Goal: Information Seeking & Learning: Check status

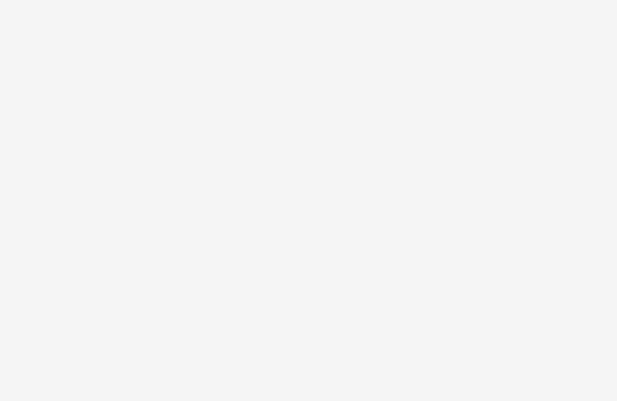
click at [11, 369] on body at bounding box center [308, 200] width 617 height 401
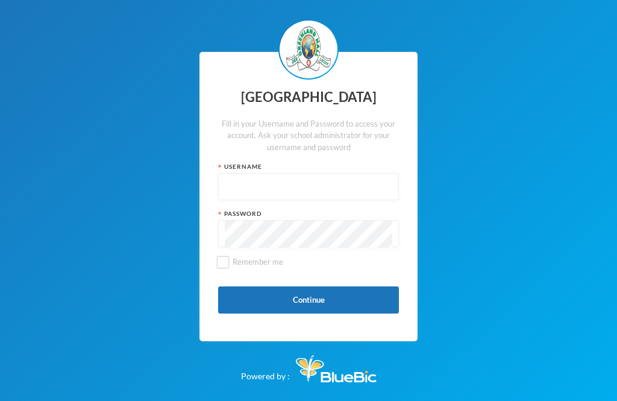
click at [271, 198] on input "text" at bounding box center [309, 187] width 168 height 27
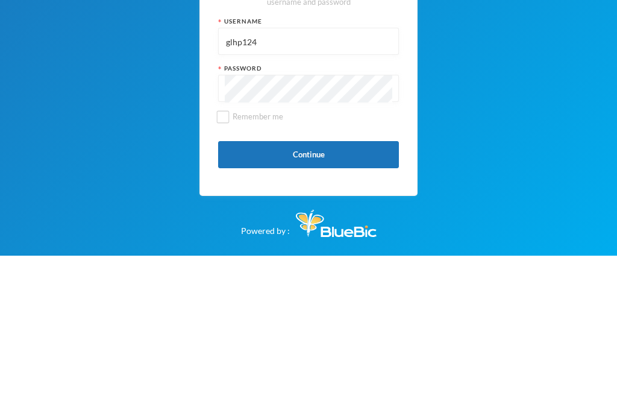
type input "glhp124"
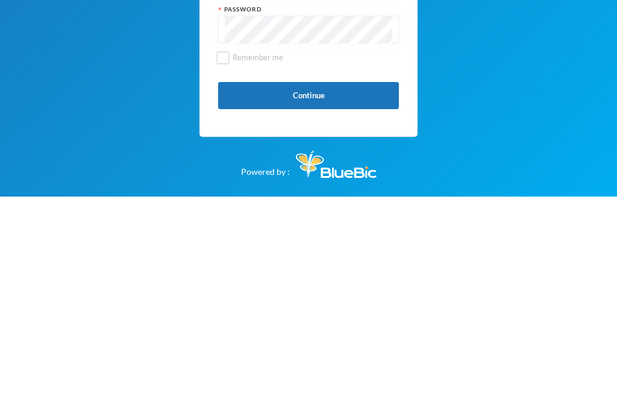
click at [342, 286] on button "Continue" at bounding box center [308, 299] width 181 height 27
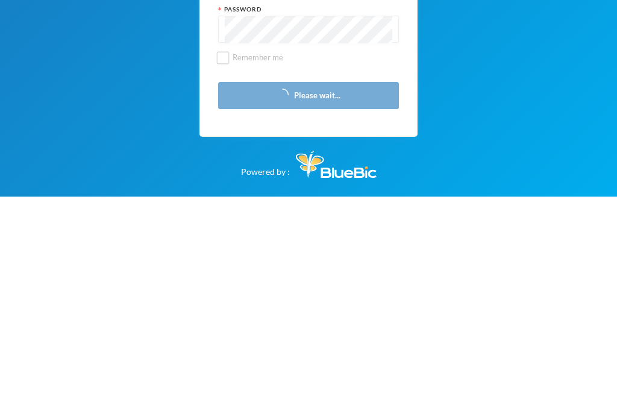
scroll to position [39, 0]
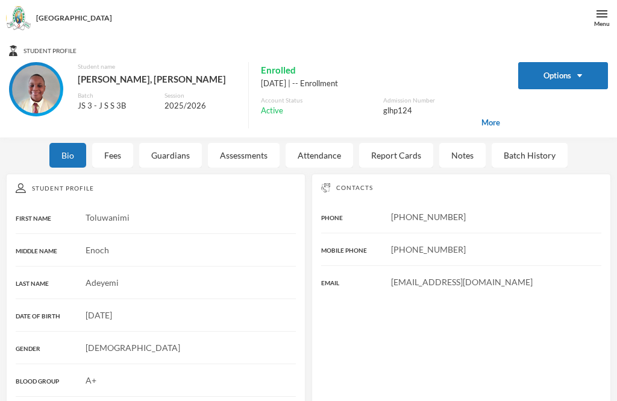
click at [407, 136] on div "Student Profile Options Student name [PERSON_NAME], [PERSON_NAME] JS 3 - J S S …" at bounding box center [308, 86] width 617 height 101
click at [418, 148] on div "Report Cards" at bounding box center [396, 155] width 74 height 25
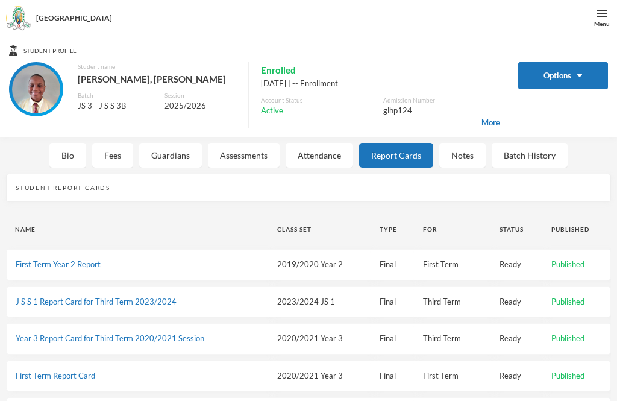
click at [61, 154] on div "Bio" at bounding box center [67, 155] width 37 height 25
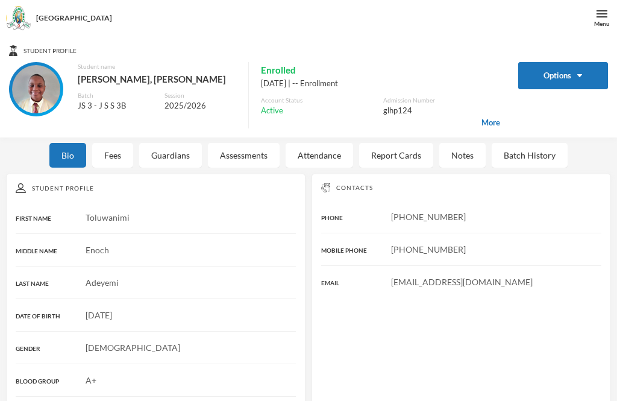
click at [57, 36] on div "[GEOGRAPHIC_DATA]" at bounding box center [308, 18] width 617 height 36
click at [193, 161] on div "Guardians" at bounding box center [170, 155] width 63 height 25
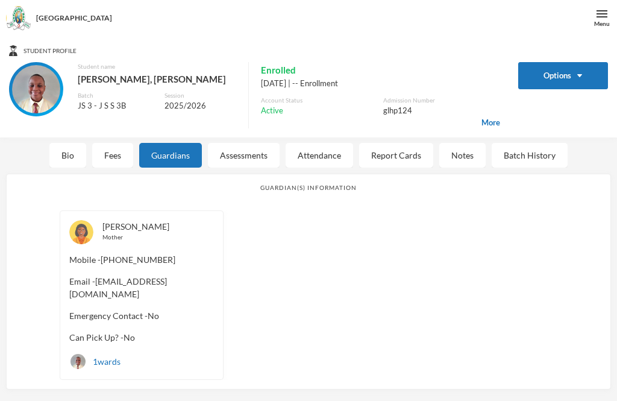
click at [339, 156] on div "Attendance" at bounding box center [319, 155] width 67 height 25
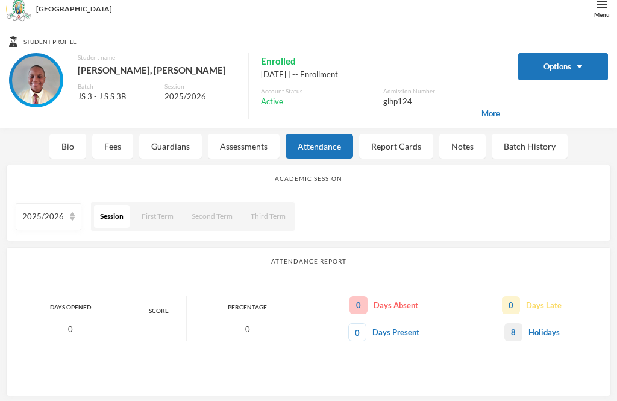
scroll to position [24, 0]
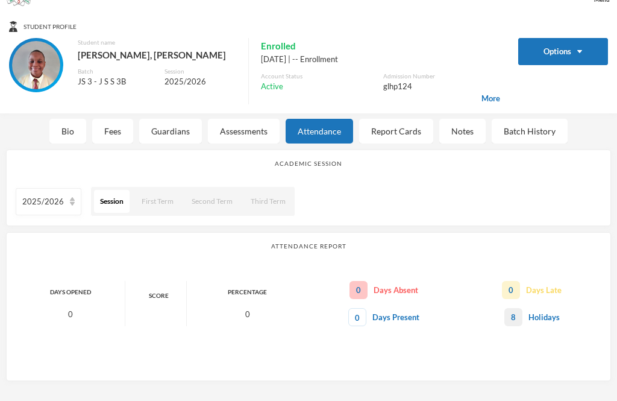
click at [420, 133] on div "Report Cards" at bounding box center [396, 131] width 74 height 25
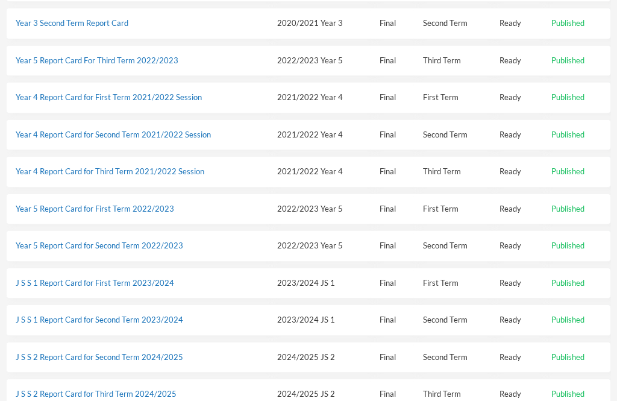
scroll to position [404, 0]
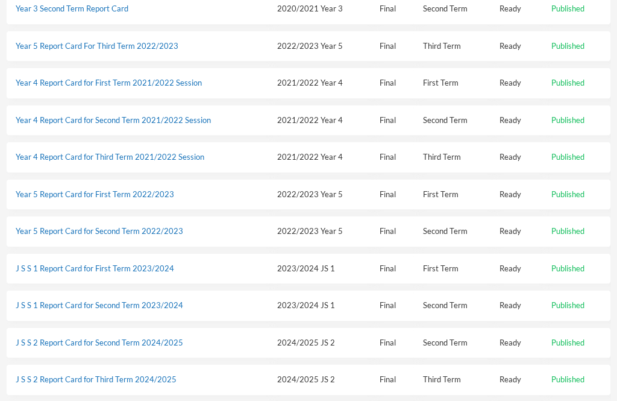
click at [49, 189] on link "Year 5 Report Card for First Term 2022/2023" at bounding box center [95, 194] width 158 height 10
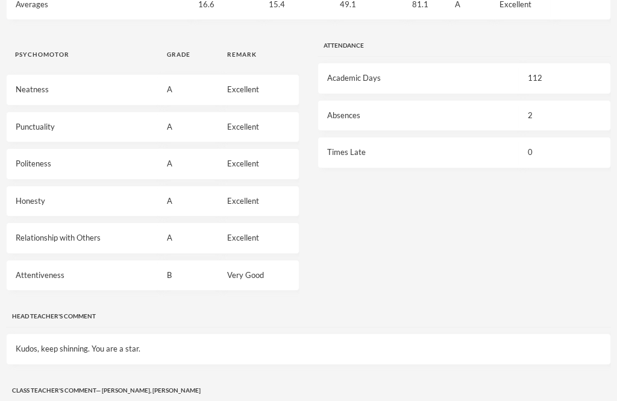
scroll to position [834, 0]
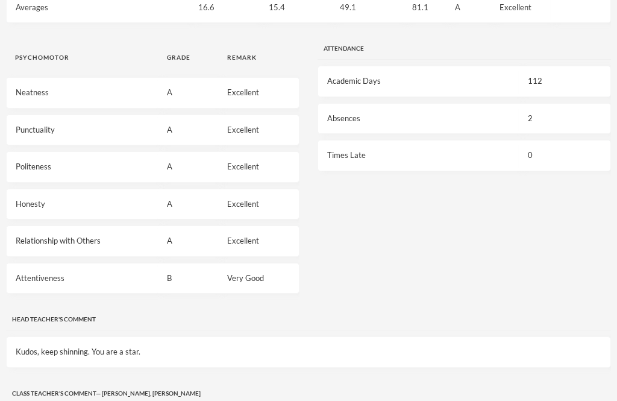
click at [312, 16] on td "15.4" at bounding box center [295, 7] width 71 height 31
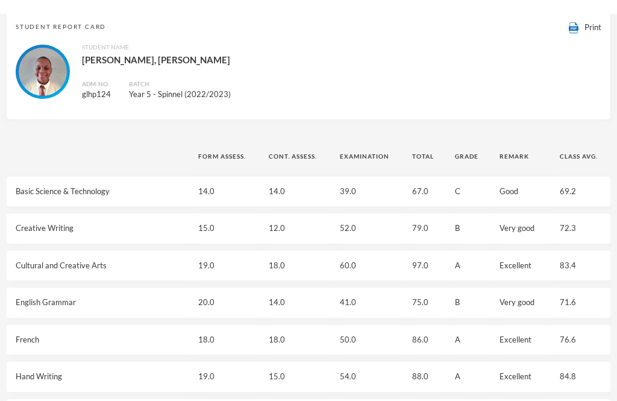
scroll to position [0, 0]
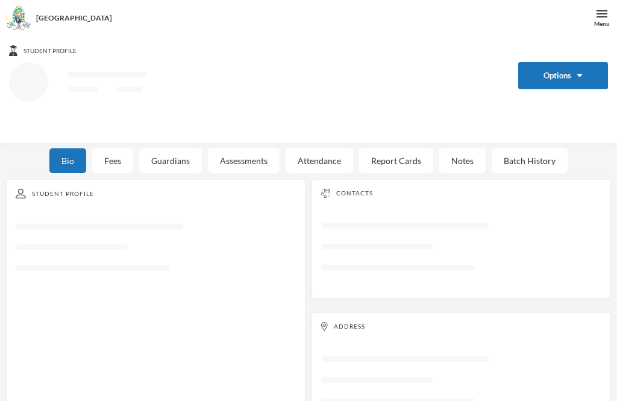
click at [409, 155] on div "Report Cards" at bounding box center [396, 160] width 74 height 25
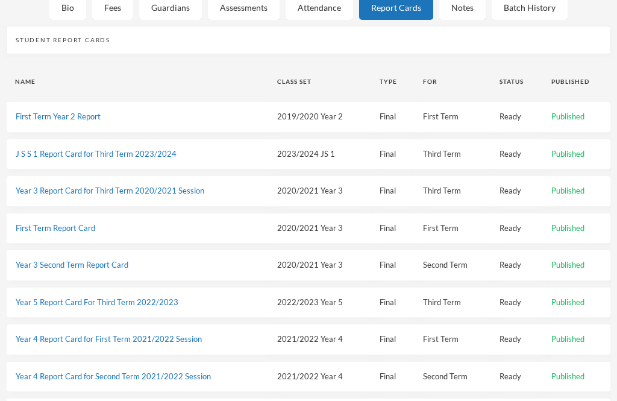
scroll to position [142, 0]
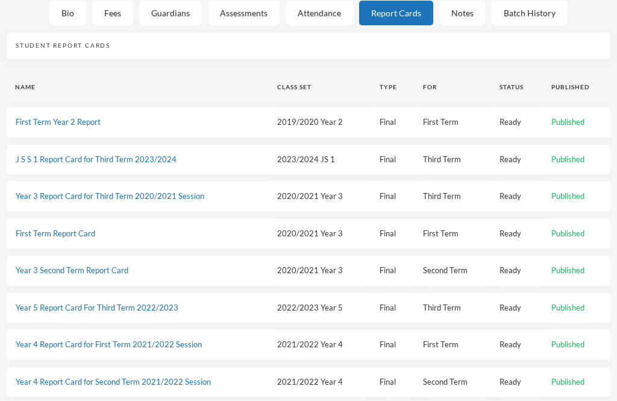
click at [391, 268] on td "Final" at bounding box center [392, 270] width 43 height 31
click at [361, 269] on td "2020/2021 Year 3" at bounding box center [319, 270] width 102 height 31
click at [240, 272] on td "Year 3 Second Term Report Card" at bounding box center [137, 270] width 262 height 31
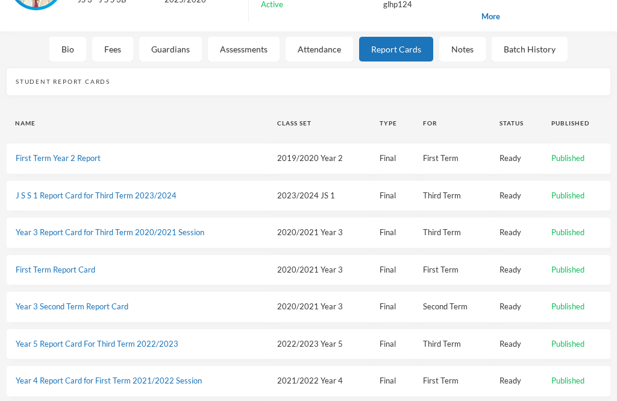
scroll to position [119, 0]
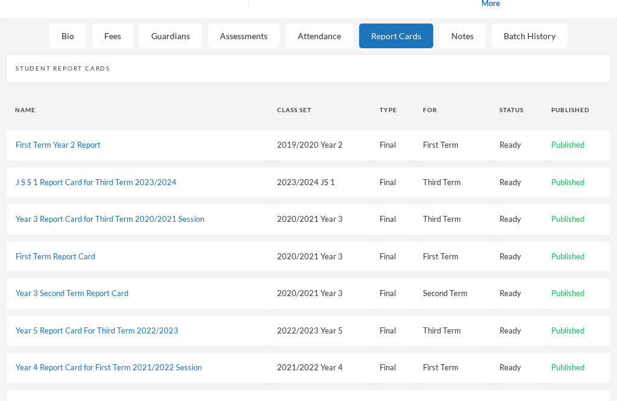
click at [240, 284] on td "Year 3 Second Term Report Card" at bounding box center [137, 293] width 262 height 31
click at [501, 295] on td "Ready" at bounding box center [516, 293] width 52 height 31
click at [585, 289] on td "Published" at bounding box center [576, 293] width 69 height 31
click at [539, 305] on td "Ready" at bounding box center [516, 293] width 52 height 31
click at [512, 295] on td "Ready" at bounding box center [516, 293] width 52 height 31
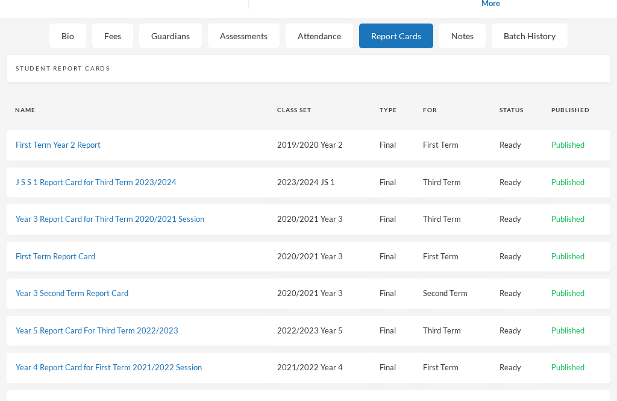
click at [490, 286] on td "Ready" at bounding box center [516, 293] width 52 height 31
click at [312, 287] on td "2020/2021 Year 3" at bounding box center [319, 293] width 102 height 31
click at [295, 286] on td "2020/2021 Year 3" at bounding box center [319, 293] width 102 height 31
click at [333, 238] on table "Name Class Set Type For Status Published First Term Year 2 Report 2019/2020 Yea…" at bounding box center [308, 406] width 605 height 632
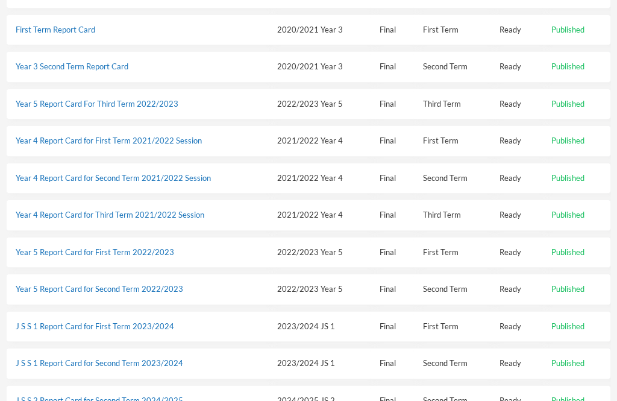
scroll to position [404, 0]
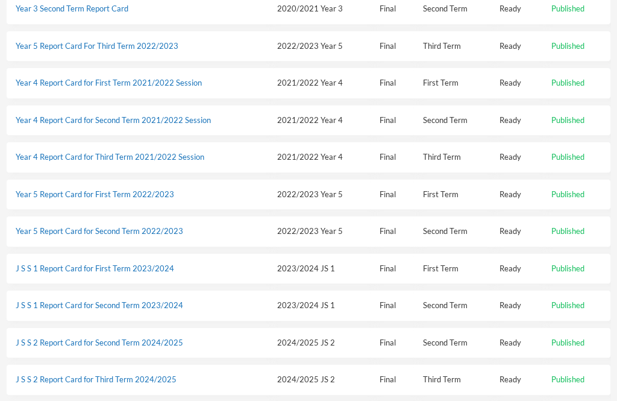
click at [345, 216] on td "2022/2023 Year 5" at bounding box center [319, 231] width 102 height 31
click at [137, 364] on td "J S S 2 Report Card for Third Term 2024/2025" at bounding box center [137, 379] width 262 height 31
click at [143, 374] on link "J S S 2 Report Card for Third Term 2024/2025" at bounding box center [96, 379] width 161 height 10
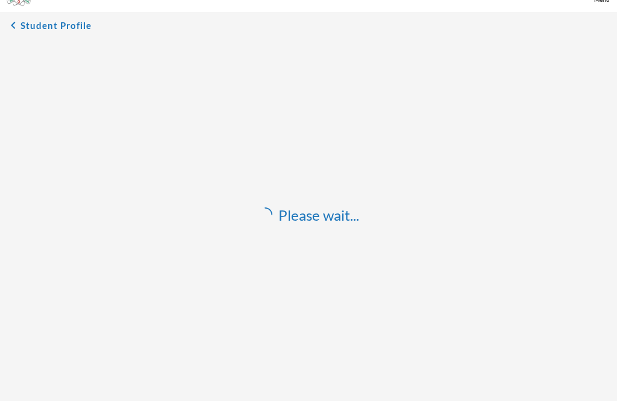
click at [17, 39] on div "chevron_left Student Profile Please wait..." at bounding box center [308, 201] width 605 height 367
click at [22, 20] on button "chevron_left Student Profile" at bounding box center [49, 25] width 86 height 14
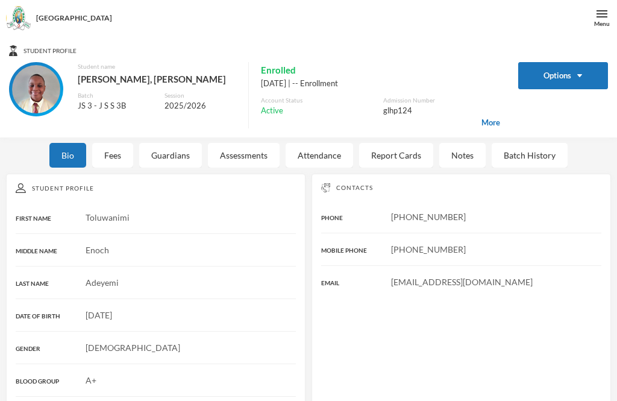
scroll to position [14, 0]
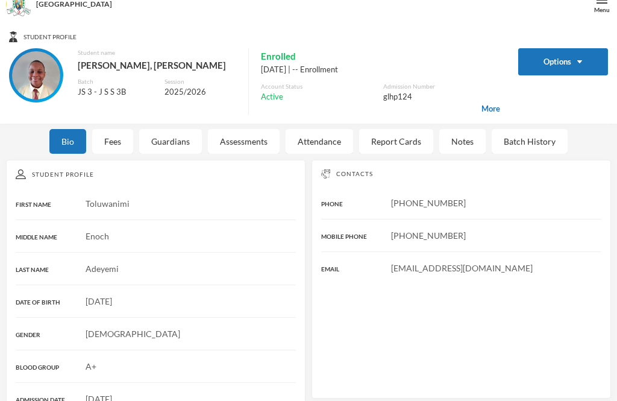
click at [401, 146] on div "Report Cards" at bounding box center [396, 141] width 74 height 25
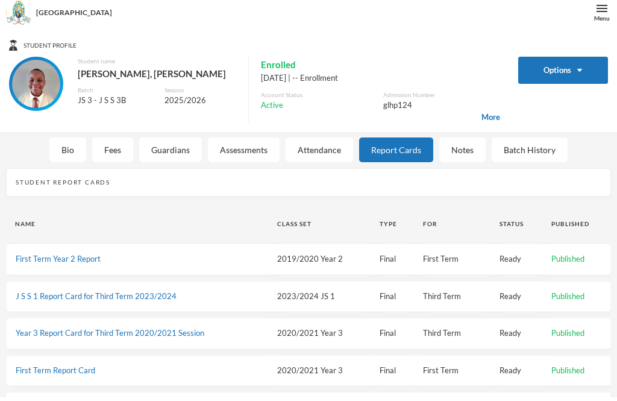
scroll to position [0, 0]
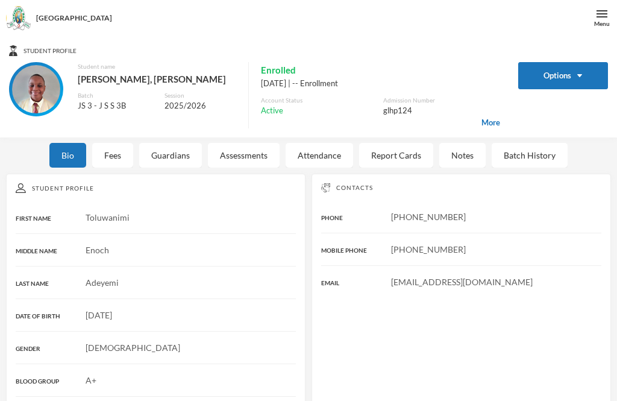
scroll to position [39, 0]
